Goal: Find specific page/section: Find specific page/section

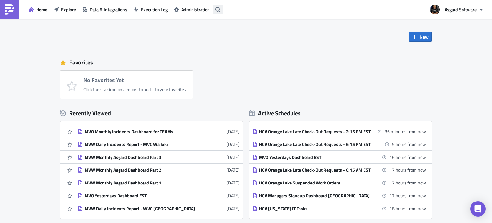
click at [219, 12] on button "button" at bounding box center [218, 10] width 10 height 10
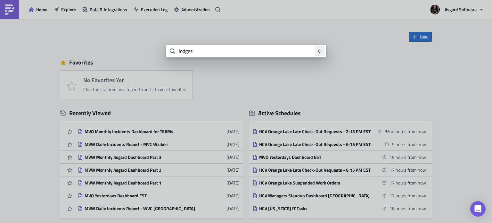
drag, startPoint x: 267, startPoint y: 49, endPoint x: 151, endPoint y: 48, distance: 116.2
click at [151, 0] on div "lodges 0" at bounding box center [246, 0] width 492 height 0
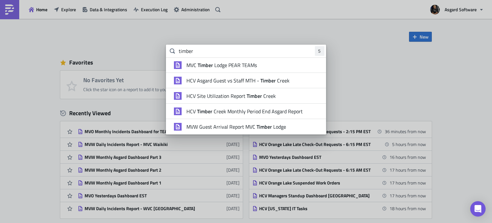
drag, startPoint x: 237, startPoint y: 52, endPoint x: 179, endPoint y: 50, distance: 58.0
click at [179, 50] on input "timber" at bounding box center [246, 51] width 160 height 13
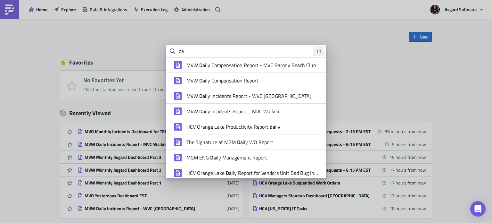
type input "d"
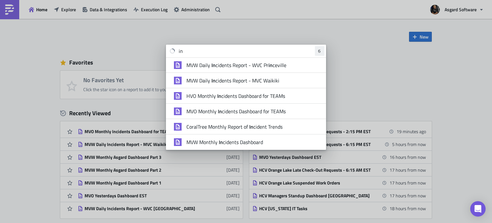
type input "i"
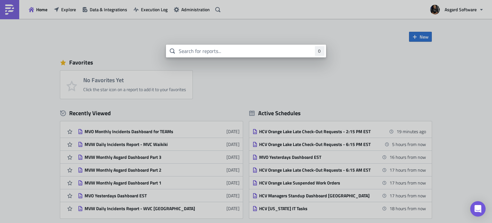
click at [108, 23] on body "Home Explore Data & Integrations Execution Log Administration Asgard Software N…" at bounding box center [246, 111] width 492 height 223
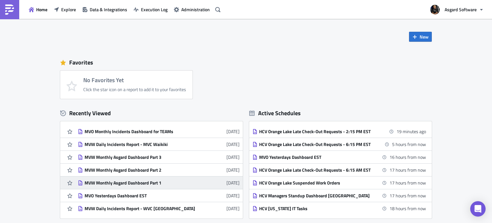
scroll to position [32, 0]
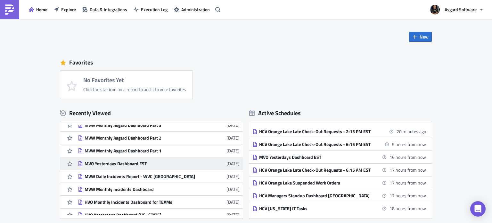
click at [133, 165] on div "MVO Yesterdays Dashboard EST" at bounding box center [141, 163] width 112 height 6
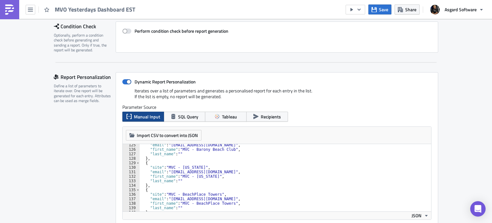
scroll to position [557, 0]
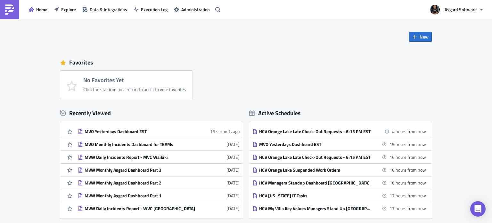
click at [224, 9] on div "Home Explore Data & Integrations Execution Log Administration Asgard Software" at bounding box center [246, 9] width 492 height 19
click at [218, 11] on icon "button" at bounding box center [217, 9] width 5 height 5
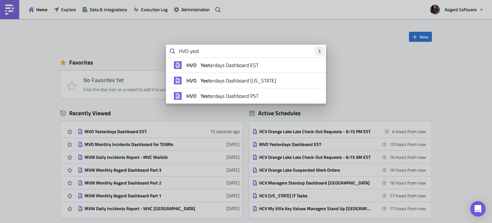
type input "HVO yest"
click at [256, 65] on span "HVO Yest erdays Dashboard EST" at bounding box center [222, 65] width 72 height 6
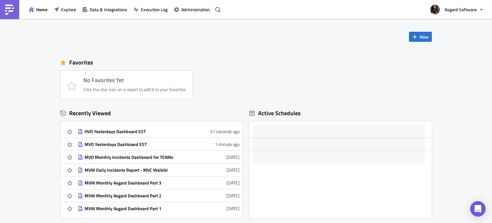
click at [223, 11] on div "Home Explore Data & Integrations Execution Log Administration Asgard Software" at bounding box center [246, 9] width 492 height 19
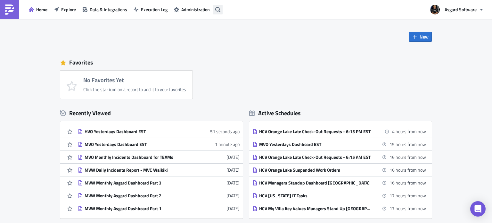
click at [221, 11] on button "button" at bounding box center [218, 10] width 10 height 10
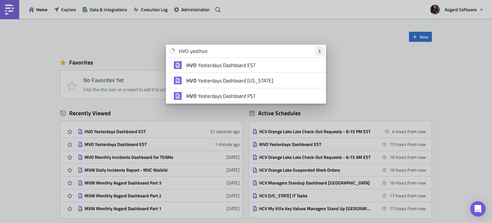
type input "HVO yesthvo"
click at [215, 97] on span "HVO Yesterdays Dashboard PST" at bounding box center [220, 96] width 69 height 6
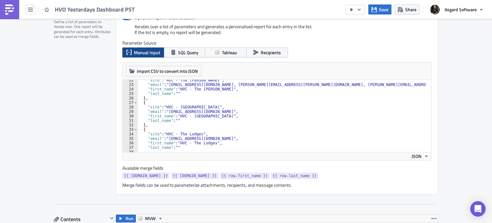
scroll to position [115, 0]
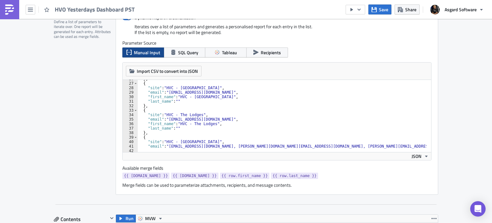
type textarea ""email": "[EMAIL_ADDRESS][DOMAIN_NAME]","
drag, startPoint x: 288, startPoint y: 120, endPoint x: 166, endPoint y: 118, distance: 122.7
click at [166, 118] on div "} , { "site" : "HVC - Highlands Inn" , "email" : "[EMAIL_ADDRESS][DOMAIN_NAME]"…" at bounding box center [332, 115] width 391 height 76
